Goal: Task Accomplishment & Management: Manage account settings

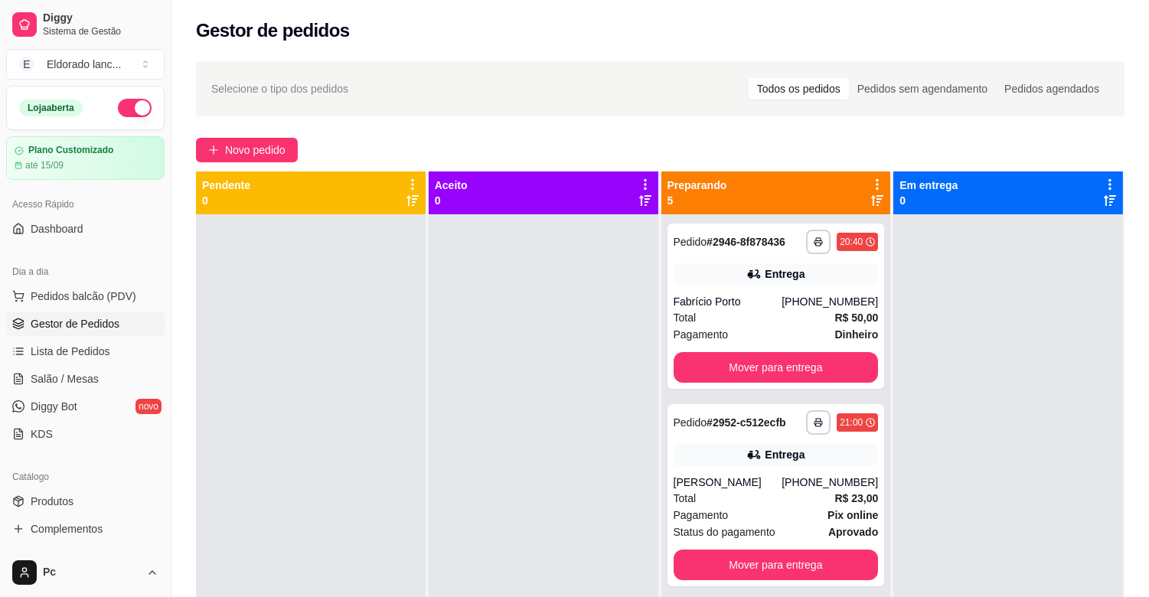
click at [118, 102] on button "button" at bounding box center [135, 108] width 34 height 18
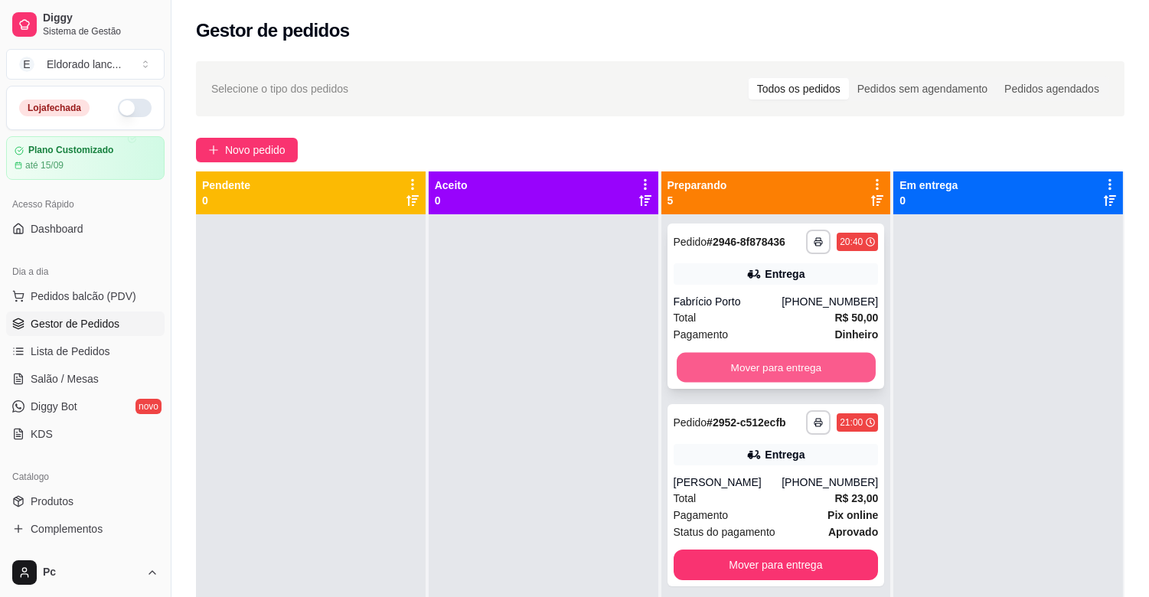
click at [768, 377] on button "Mover para entrega" at bounding box center [776, 368] width 199 height 30
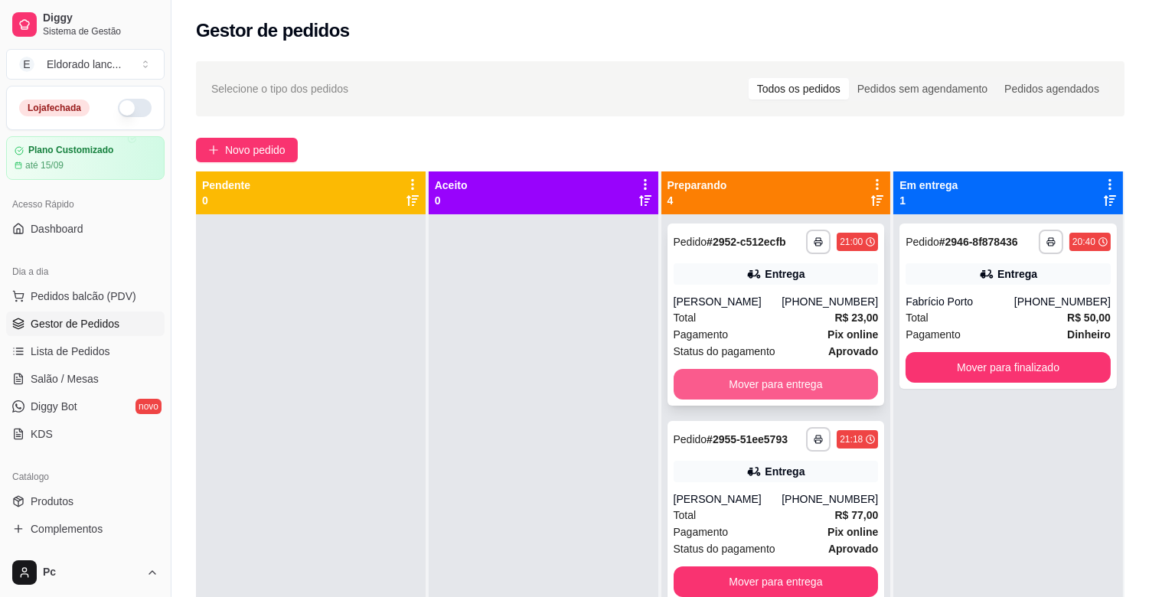
click at [771, 377] on button "Mover para entrega" at bounding box center [776, 384] width 205 height 31
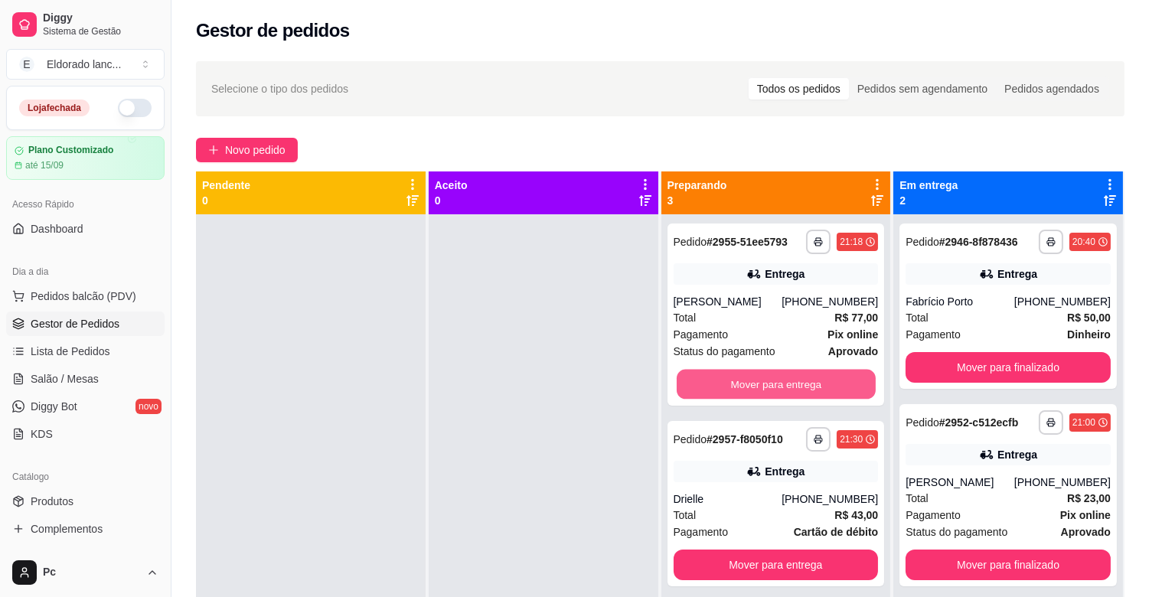
click at [771, 377] on button "Mover para entrega" at bounding box center [776, 385] width 199 height 30
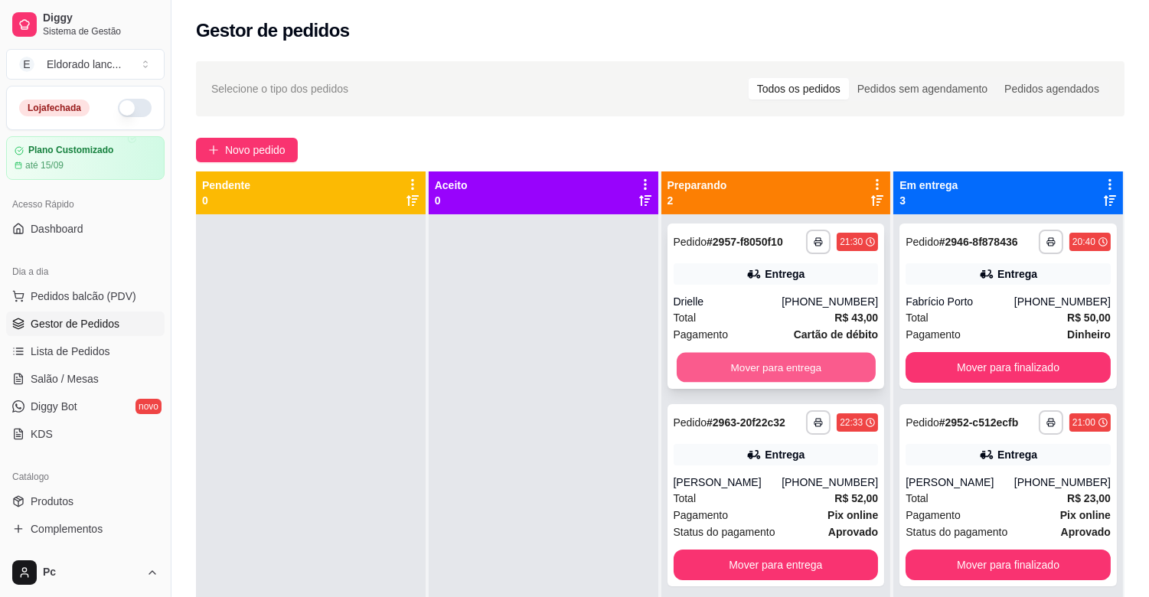
click at [772, 364] on button "Mover para entrega" at bounding box center [776, 368] width 199 height 30
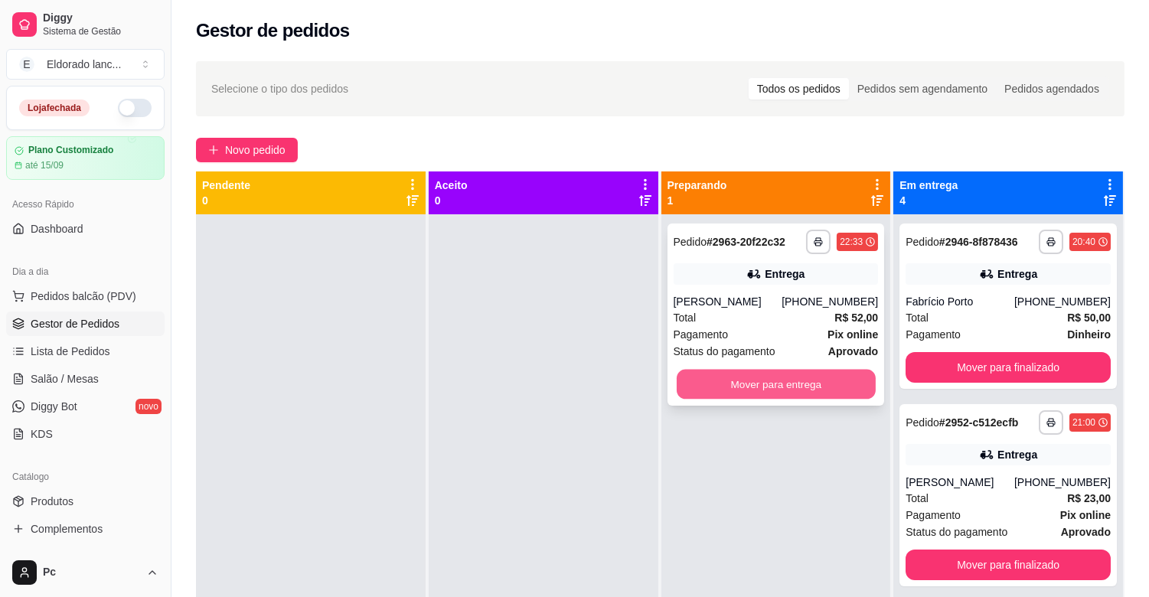
click at [775, 383] on button "Mover para entrega" at bounding box center [776, 385] width 199 height 30
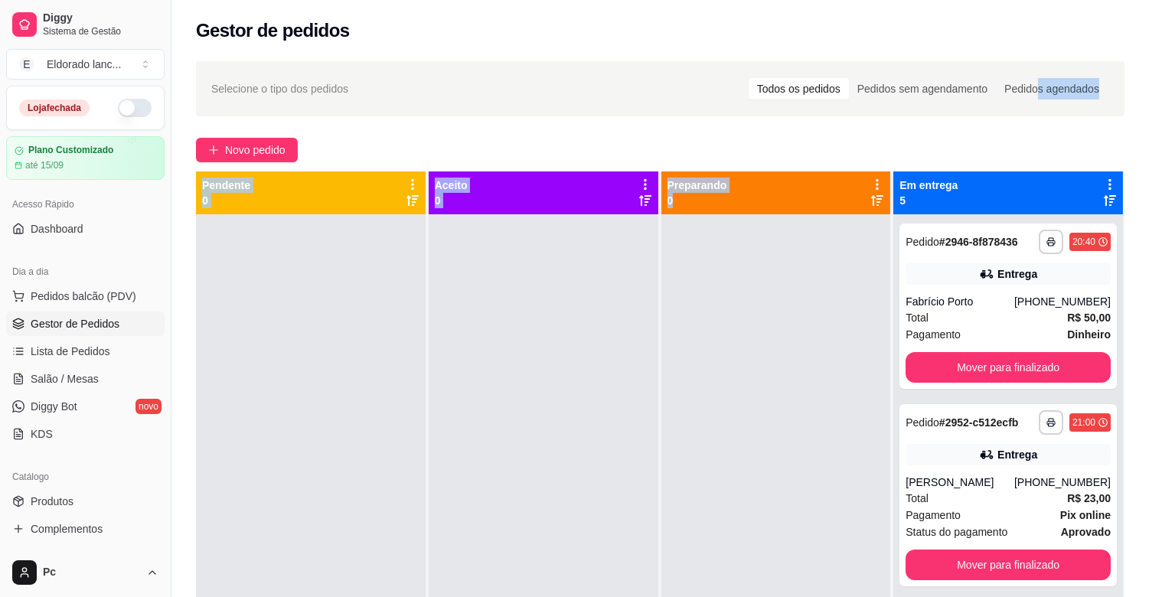
drag, startPoint x: 1040, startPoint y: 85, endPoint x: 703, endPoint y: 218, distance: 362.2
click at [703, 218] on div "**********" at bounding box center [660, 419] width 978 height 735
click at [316, 235] on div at bounding box center [311, 512] width 230 height 597
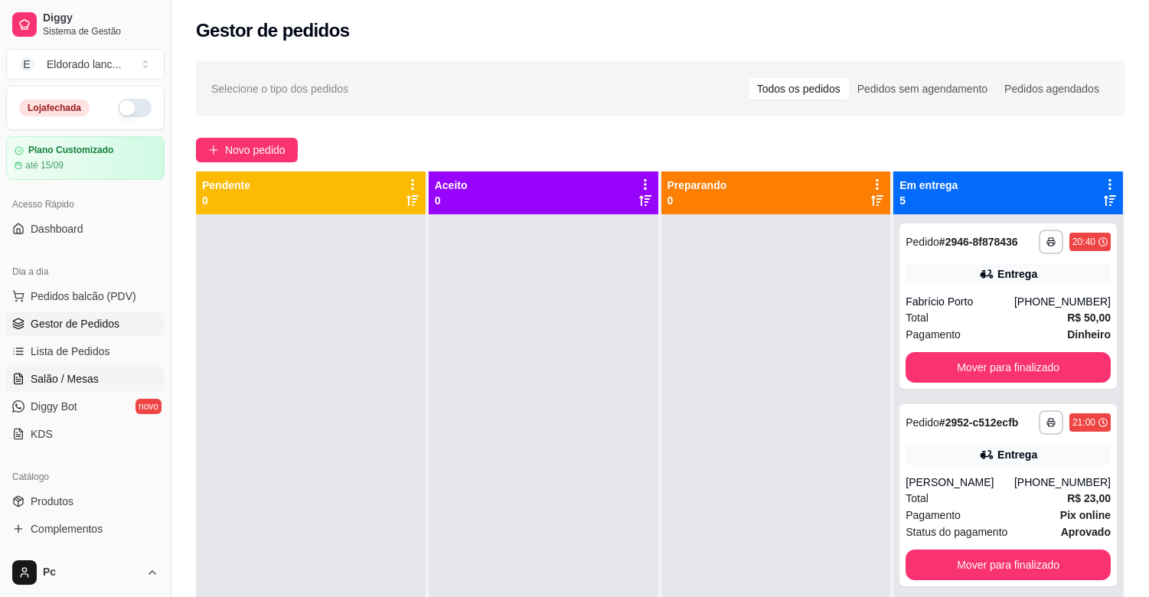
click at [34, 383] on span "Salão / Mesas" at bounding box center [65, 378] width 68 height 15
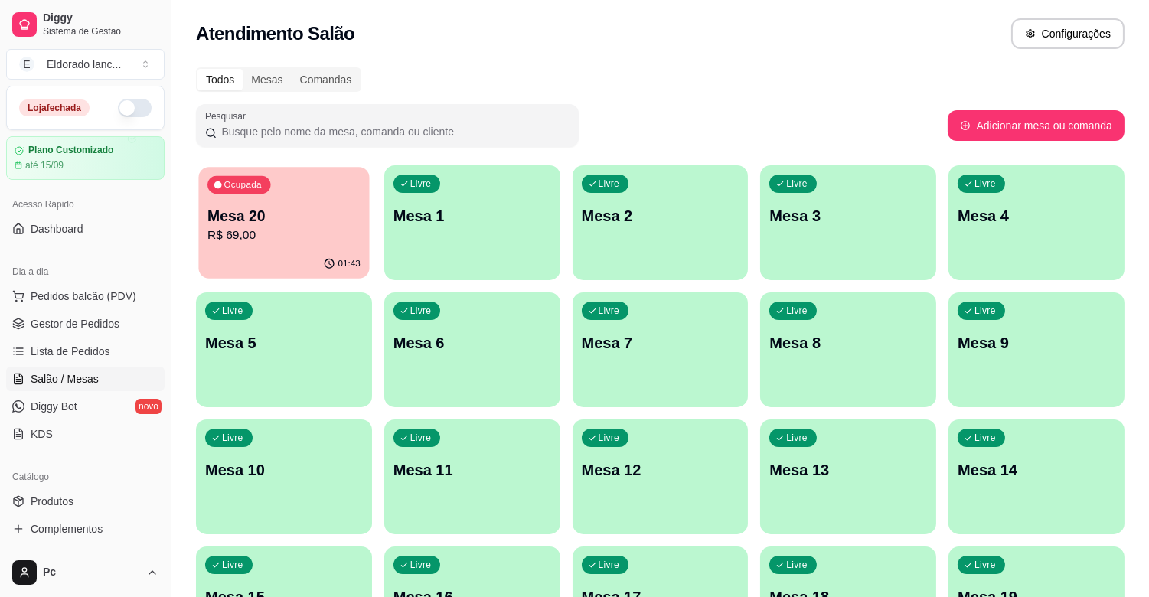
click at [337, 250] on div "01:43" at bounding box center [283, 264] width 171 height 29
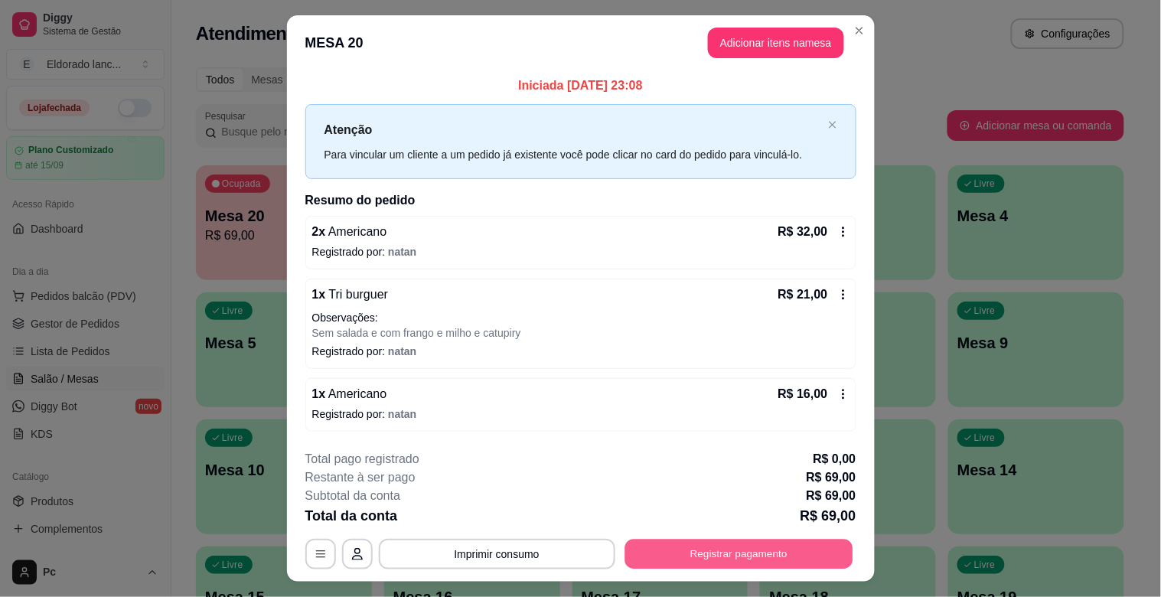
click at [746, 560] on button "Registrar pagamento" at bounding box center [739, 554] width 228 height 30
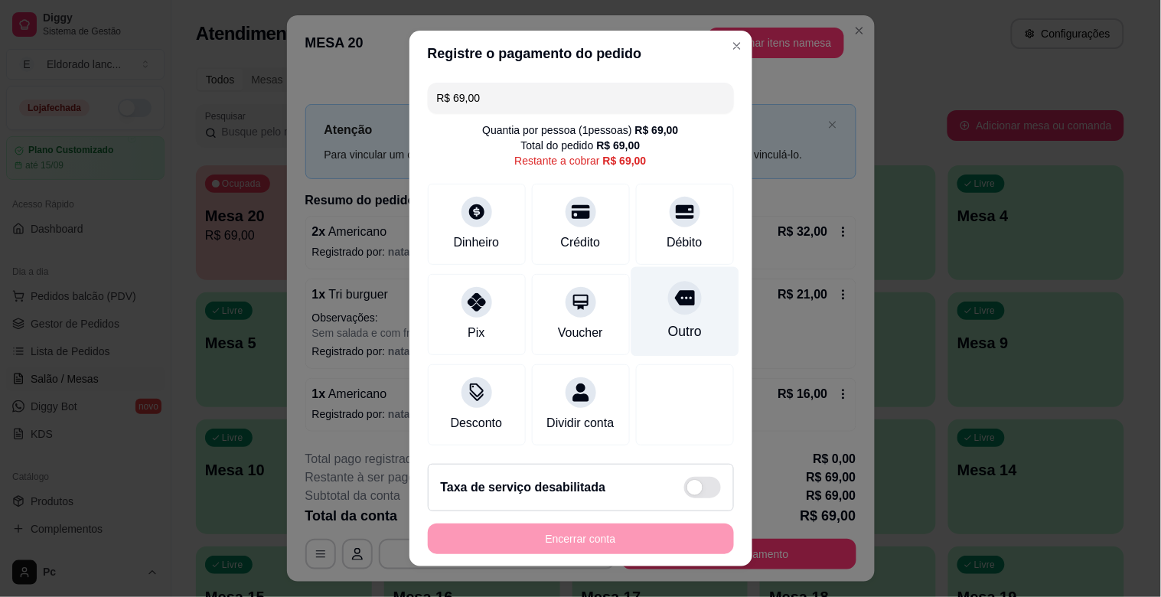
click at [667, 338] on div "Outro" at bounding box center [684, 331] width 34 height 20
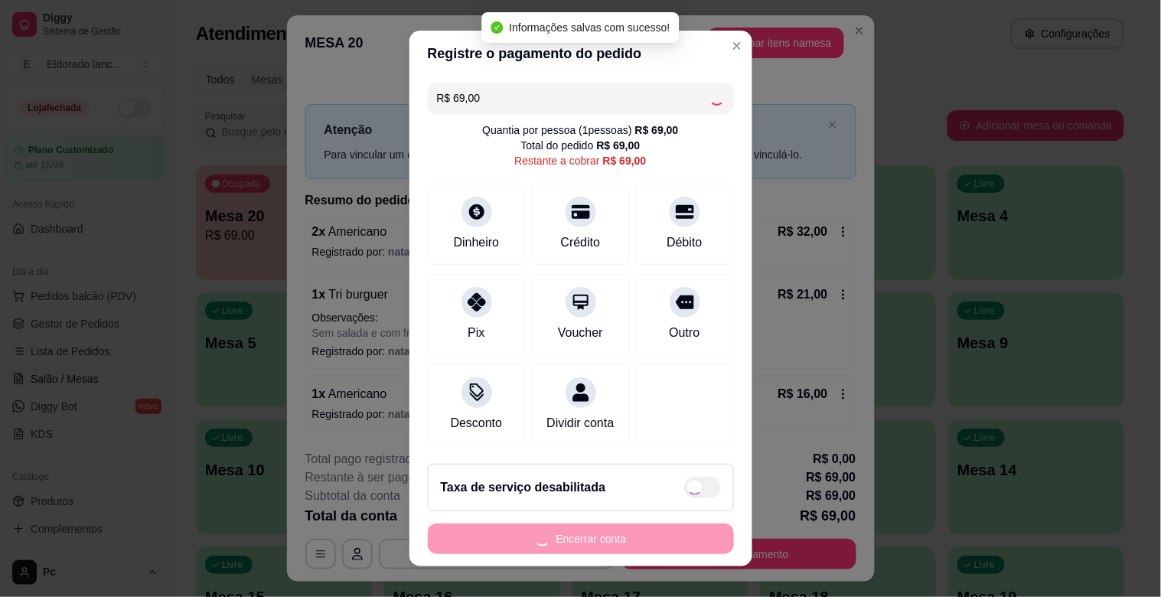
type input "R$ 0,00"
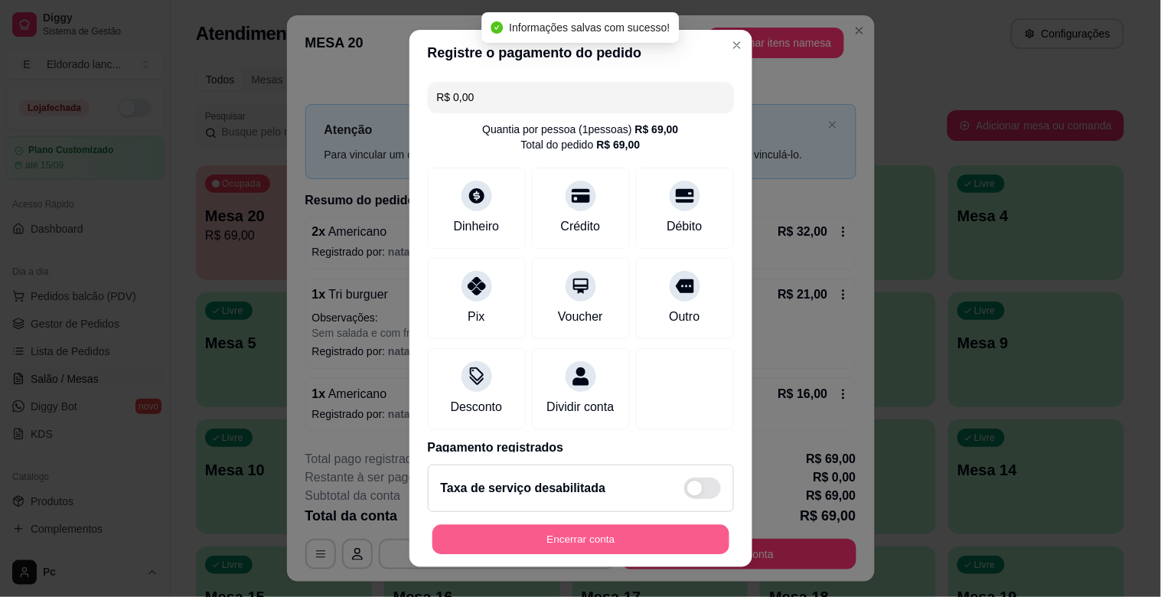
click at [617, 543] on button "Encerrar conta" at bounding box center [580, 540] width 297 height 30
